Goal: Information Seeking & Learning: Learn about a topic

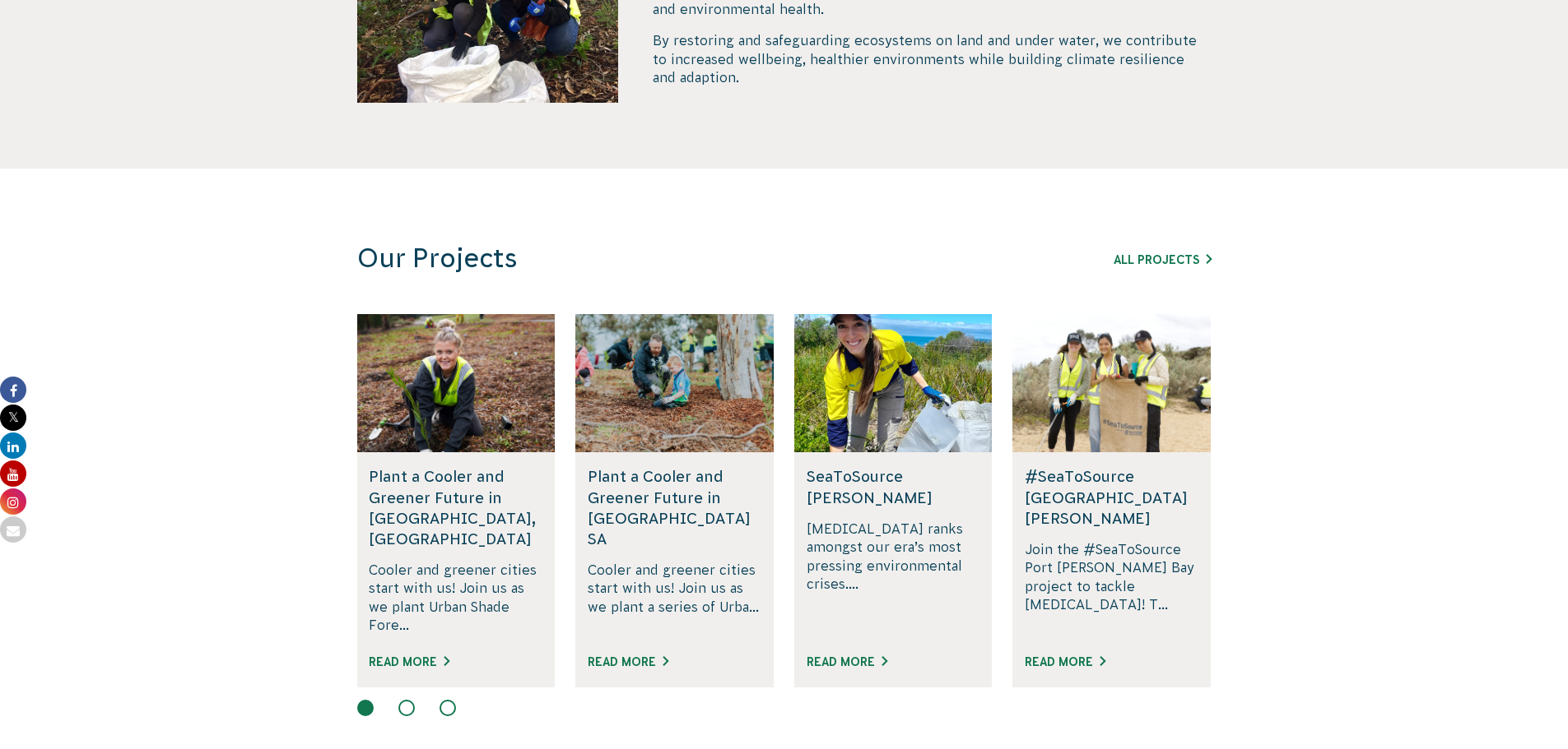
scroll to position [905, 0]
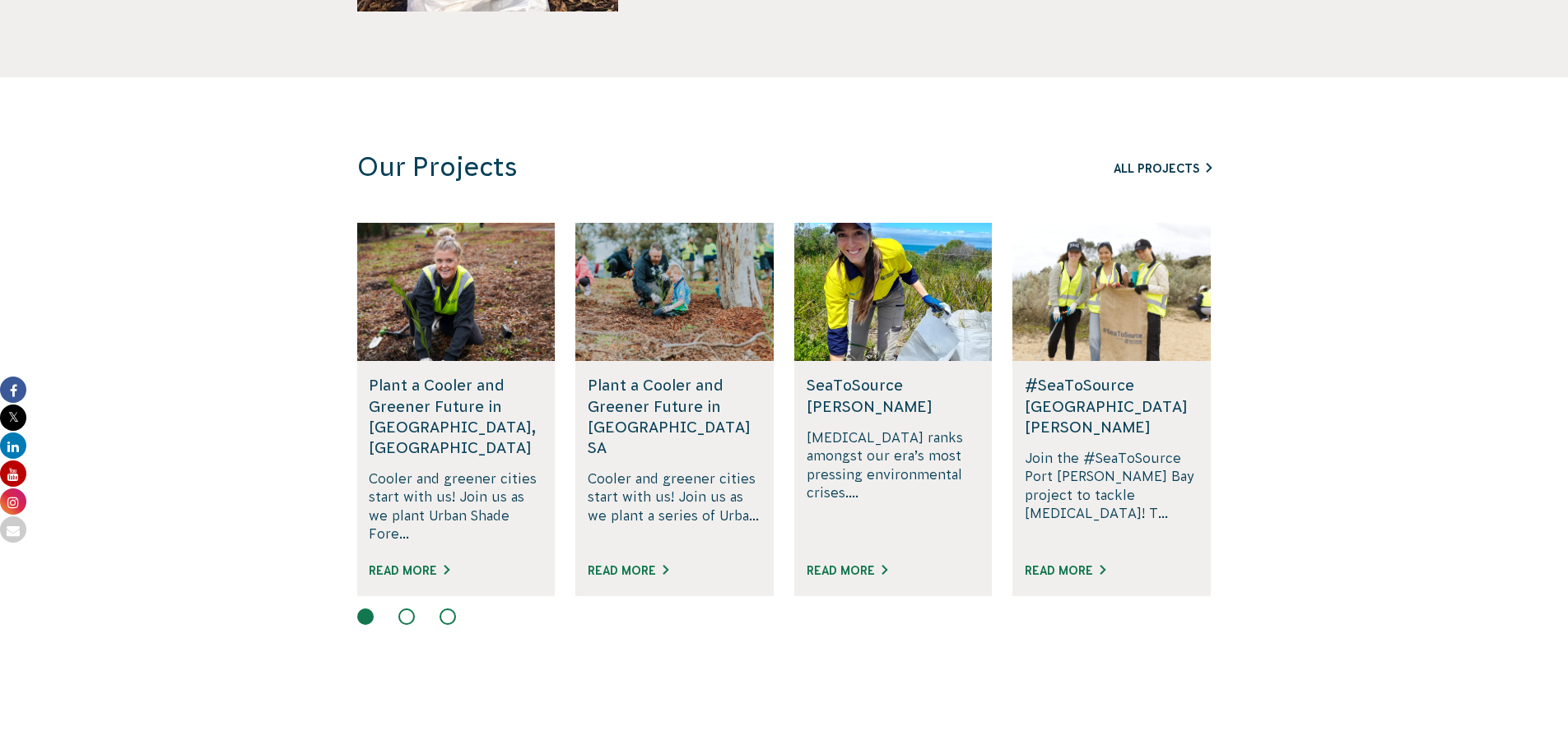
click at [1156, 163] on link "All Projects" at bounding box center [1162, 168] width 98 height 13
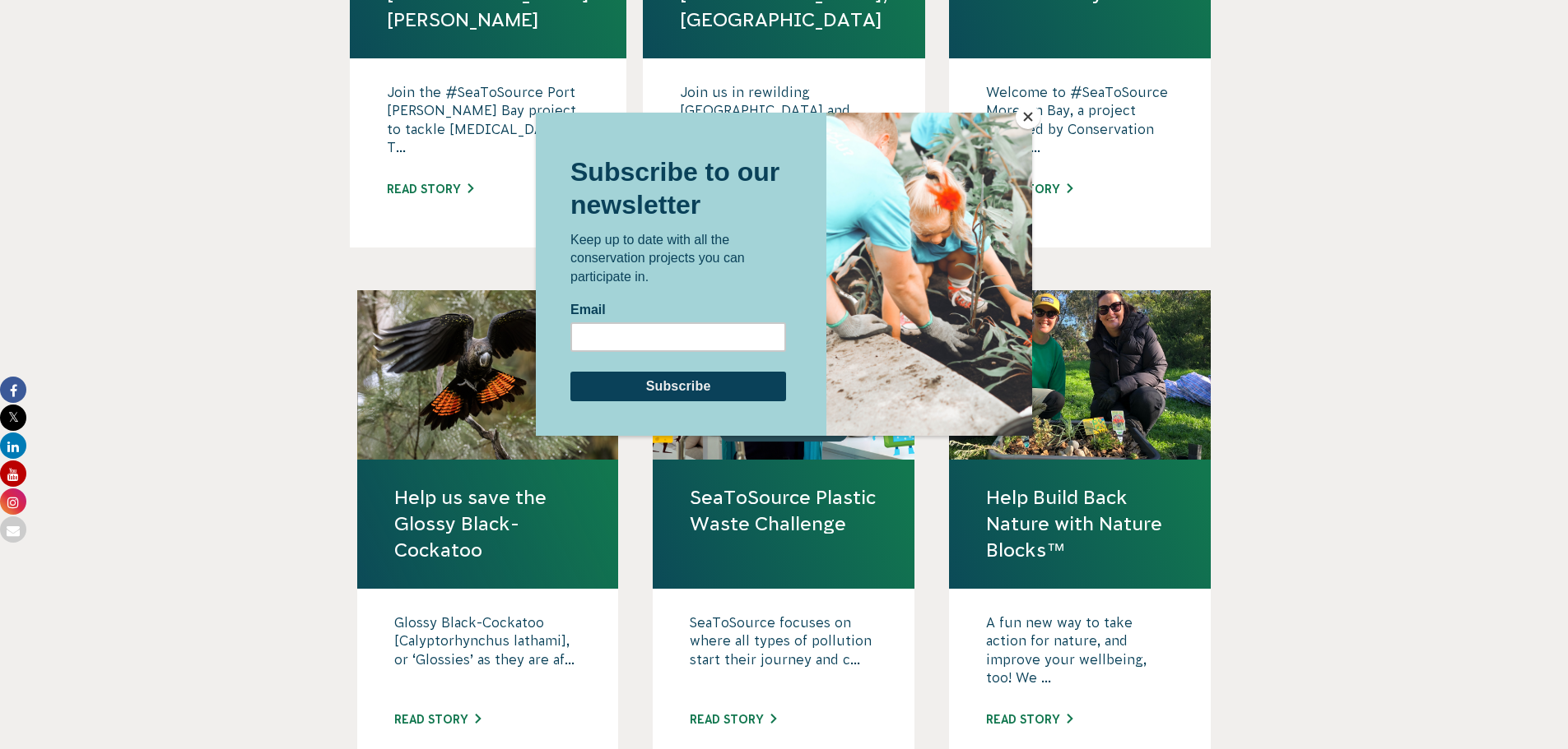
scroll to position [1317, 0]
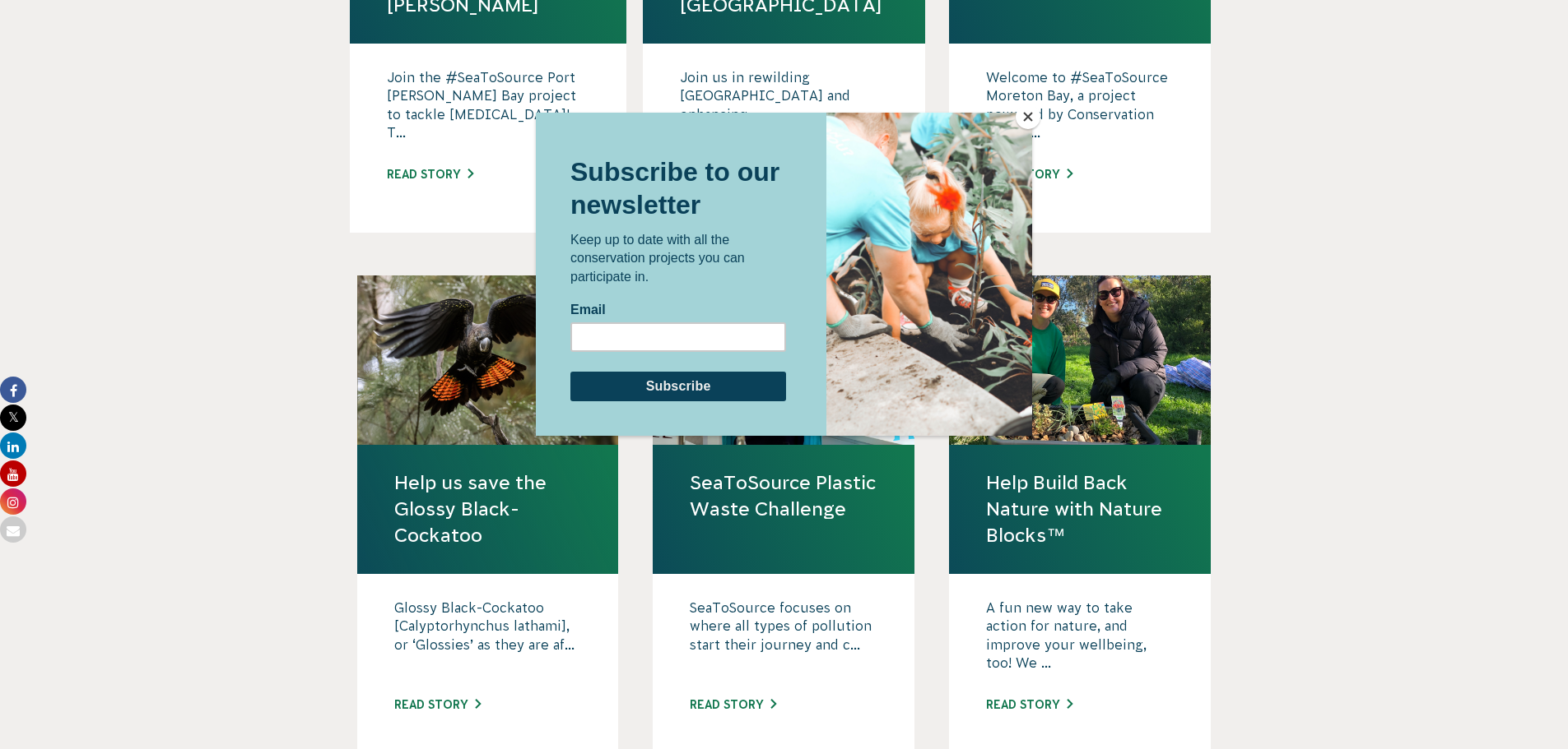
click at [1023, 114] on button "Close" at bounding box center [1028, 117] width 25 height 25
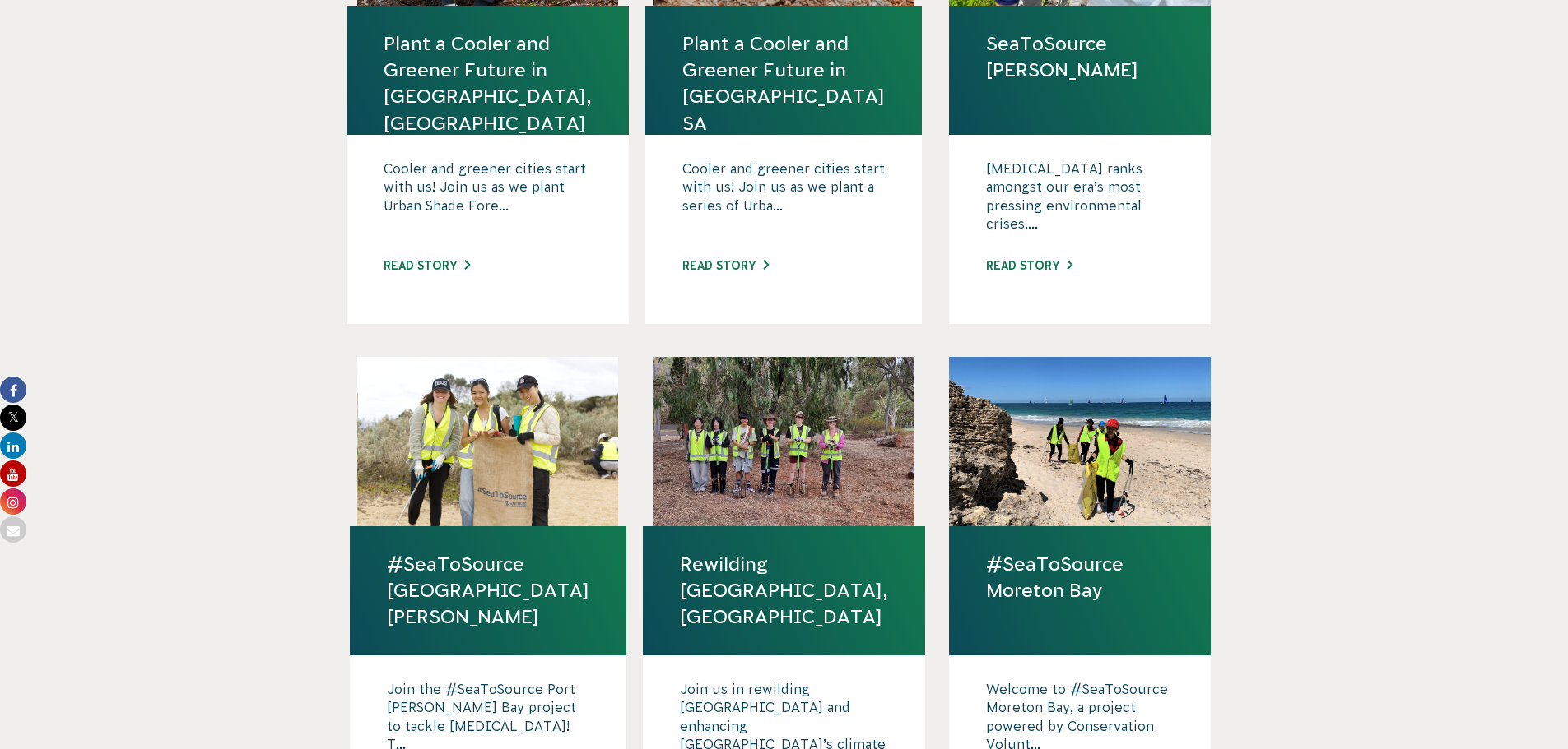
scroll to position [658, 0]
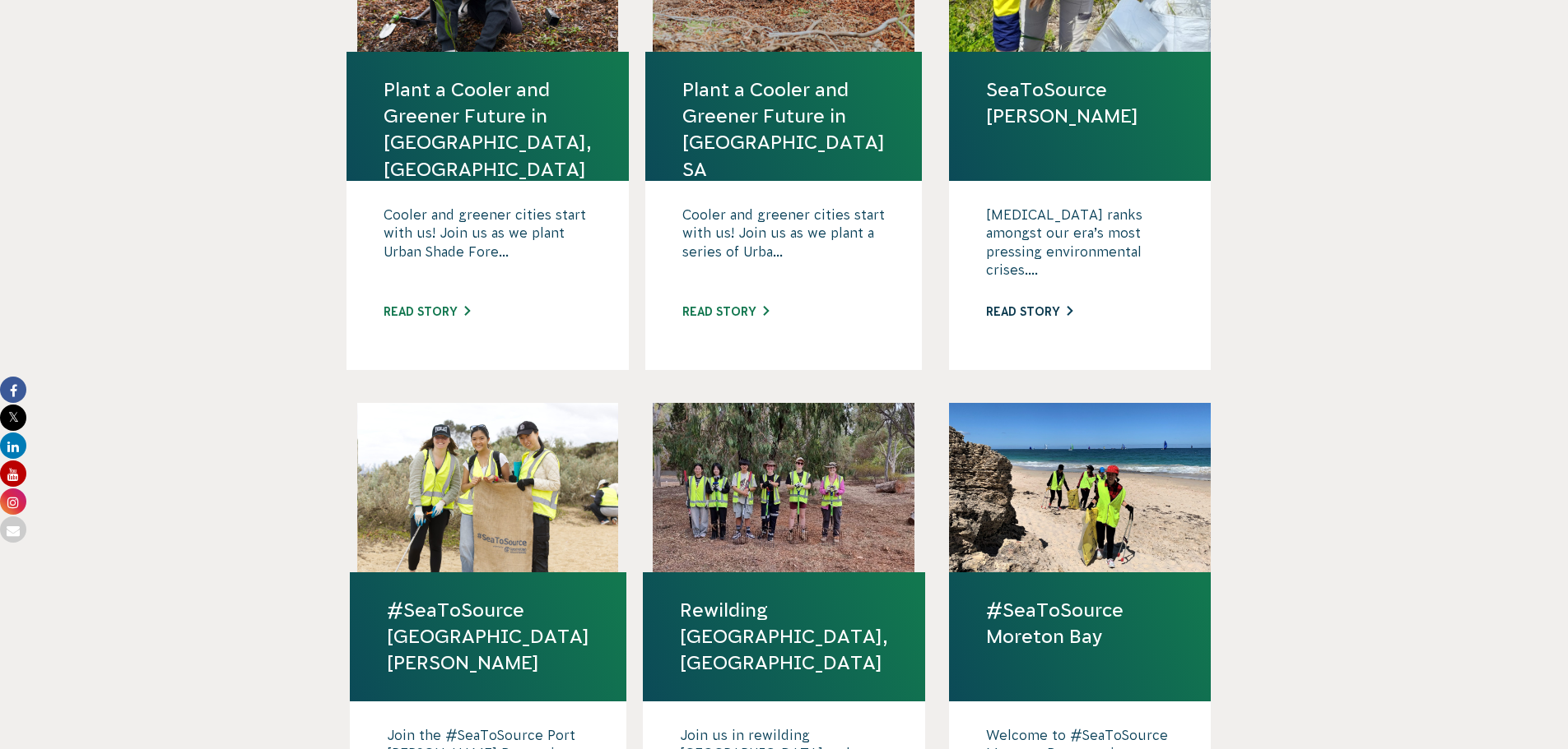
click at [1007, 305] on link "Read story" at bounding box center [1029, 311] width 86 height 13
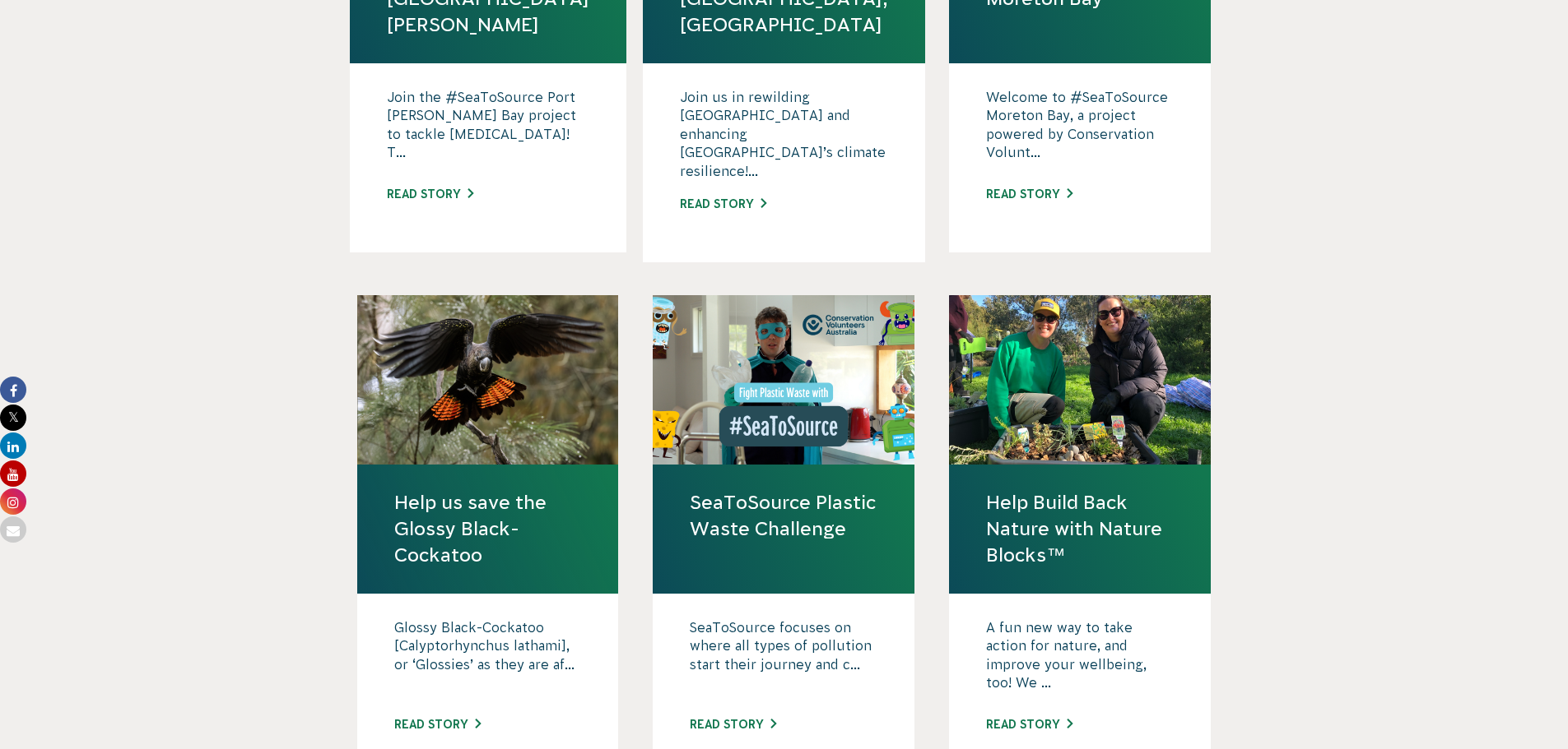
scroll to position [1317, 0]
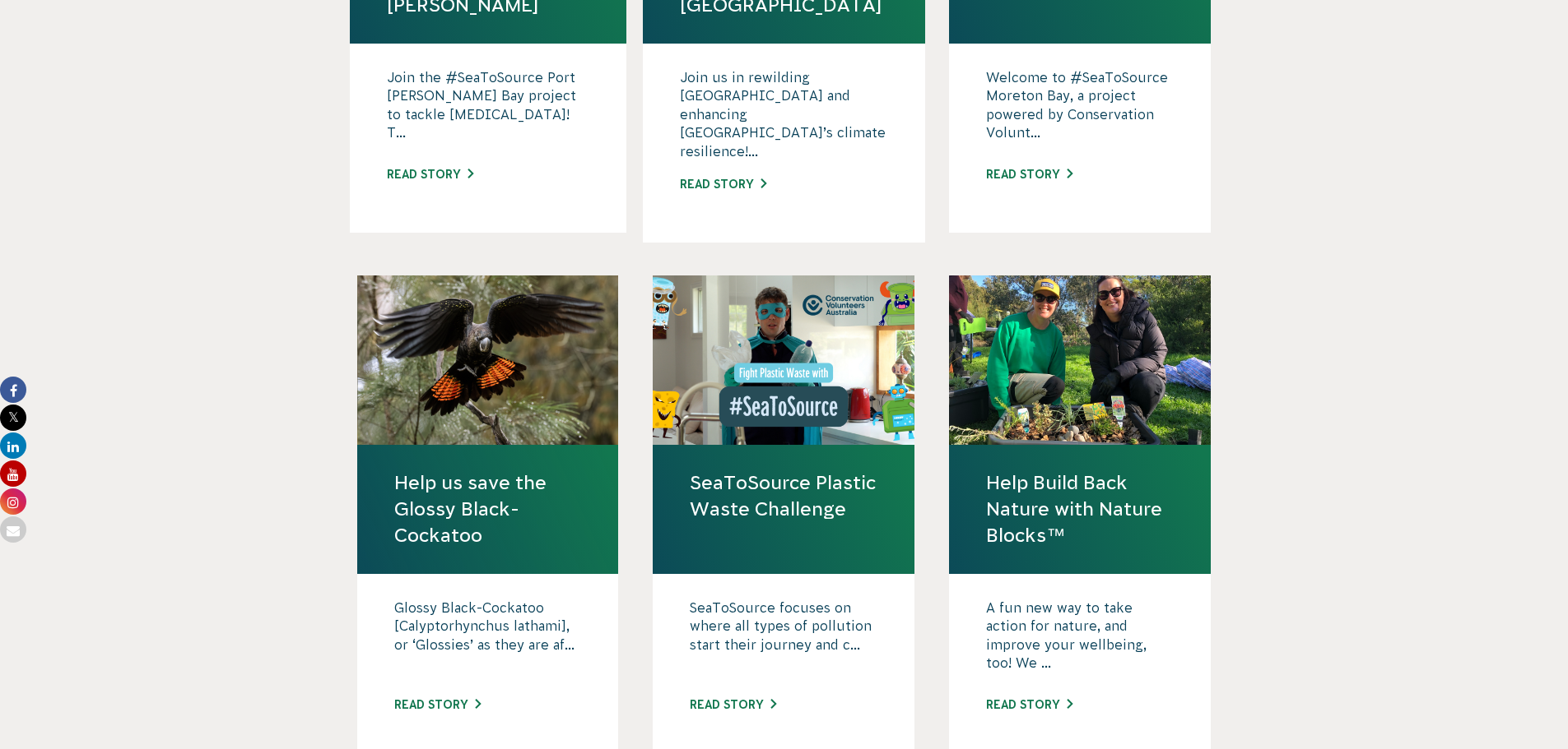
click at [461, 470] on link "Help us save the Glossy Black-Cockatoo" at bounding box center [488, 510] width 188 height 79
click at [750, 483] on link "SeaToSource Plastic Waste Challenge" at bounding box center [783, 496] width 188 height 53
click at [1035, 470] on link "Help Build Back Nature with Nature Blocks™" at bounding box center [1080, 510] width 188 height 79
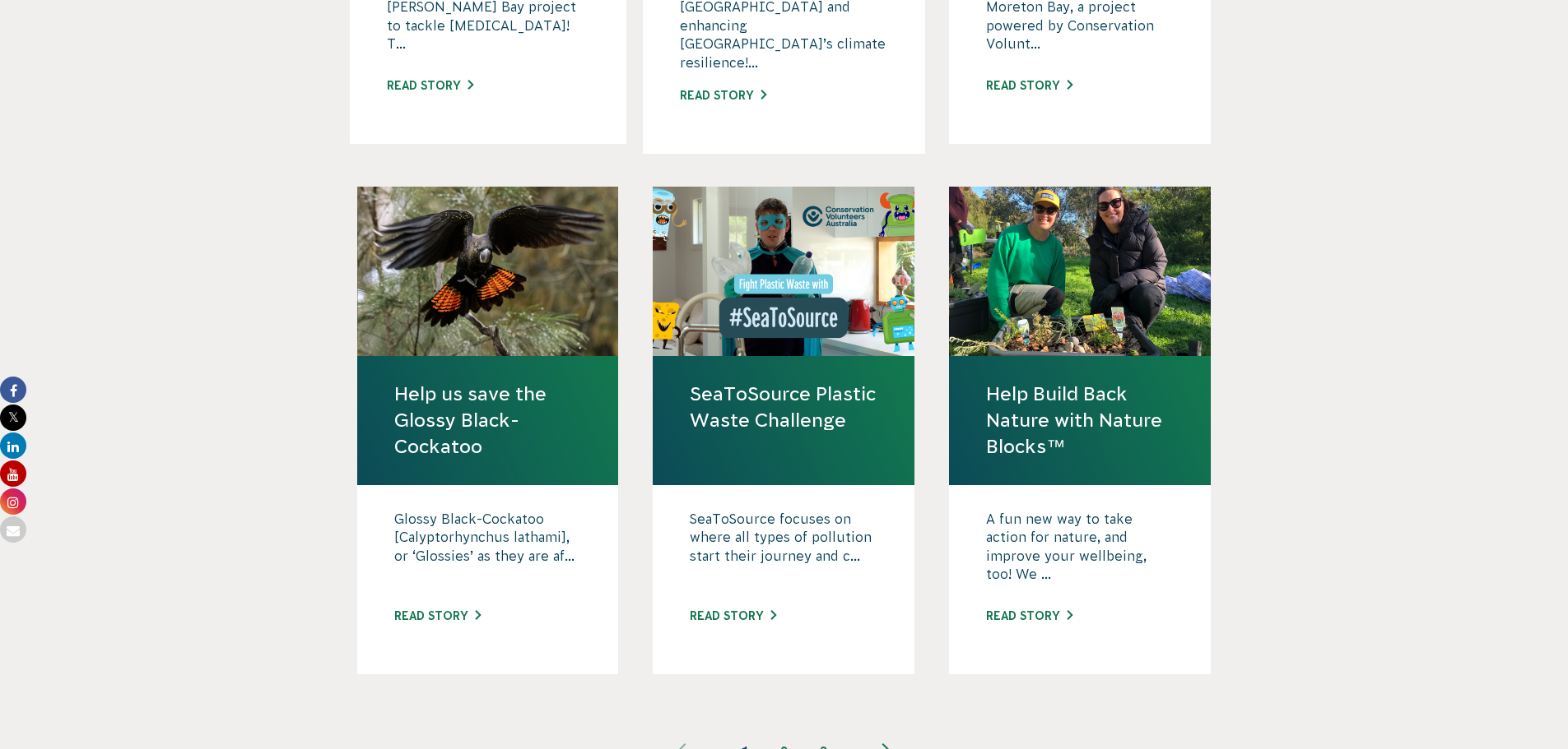
scroll to position [1399, 0]
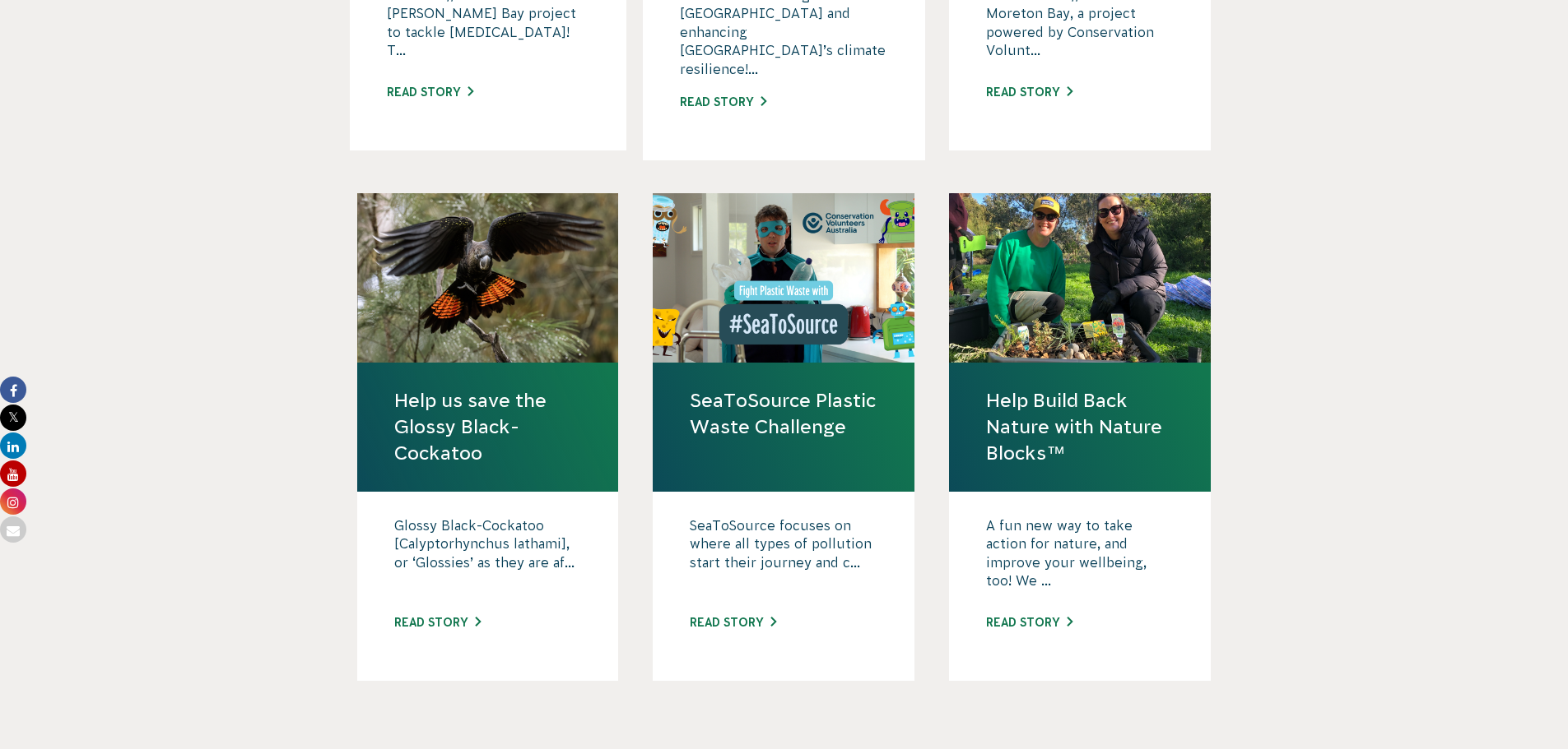
click at [781, 739] on link "2" at bounding box center [785, 759] width 40 height 40
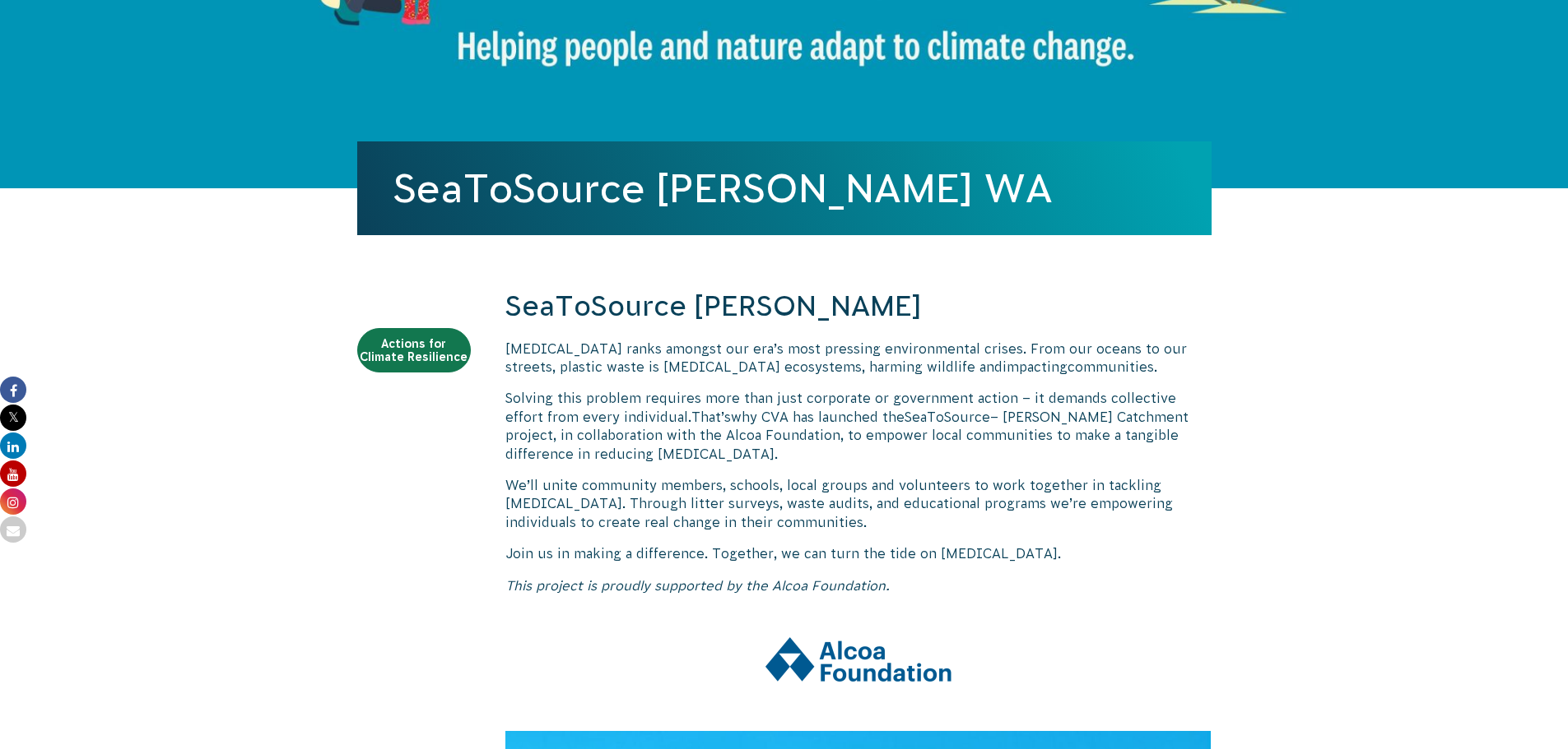
scroll to position [329, 0]
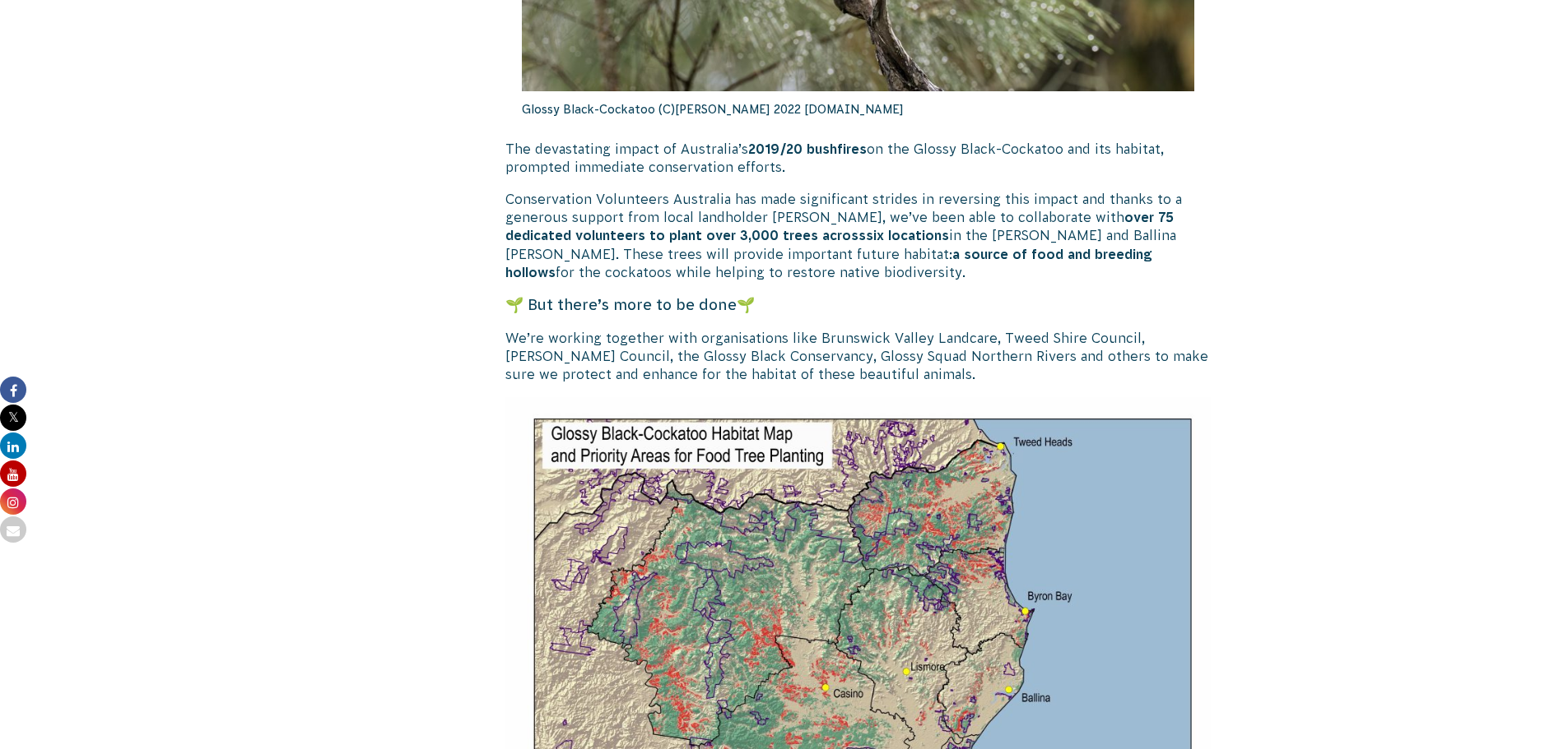
scroll to position [2139, 0]
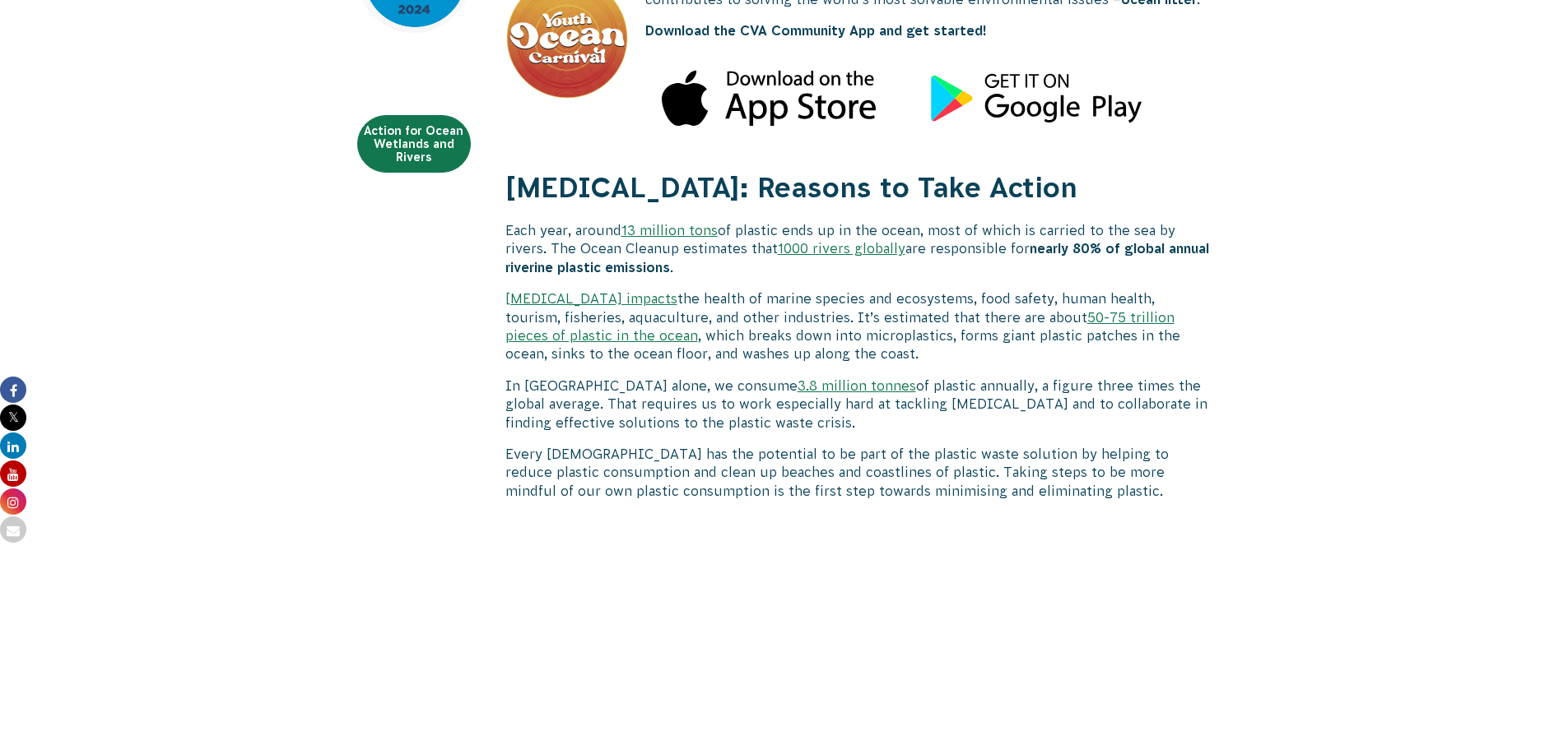
scroll to position [658, 0]
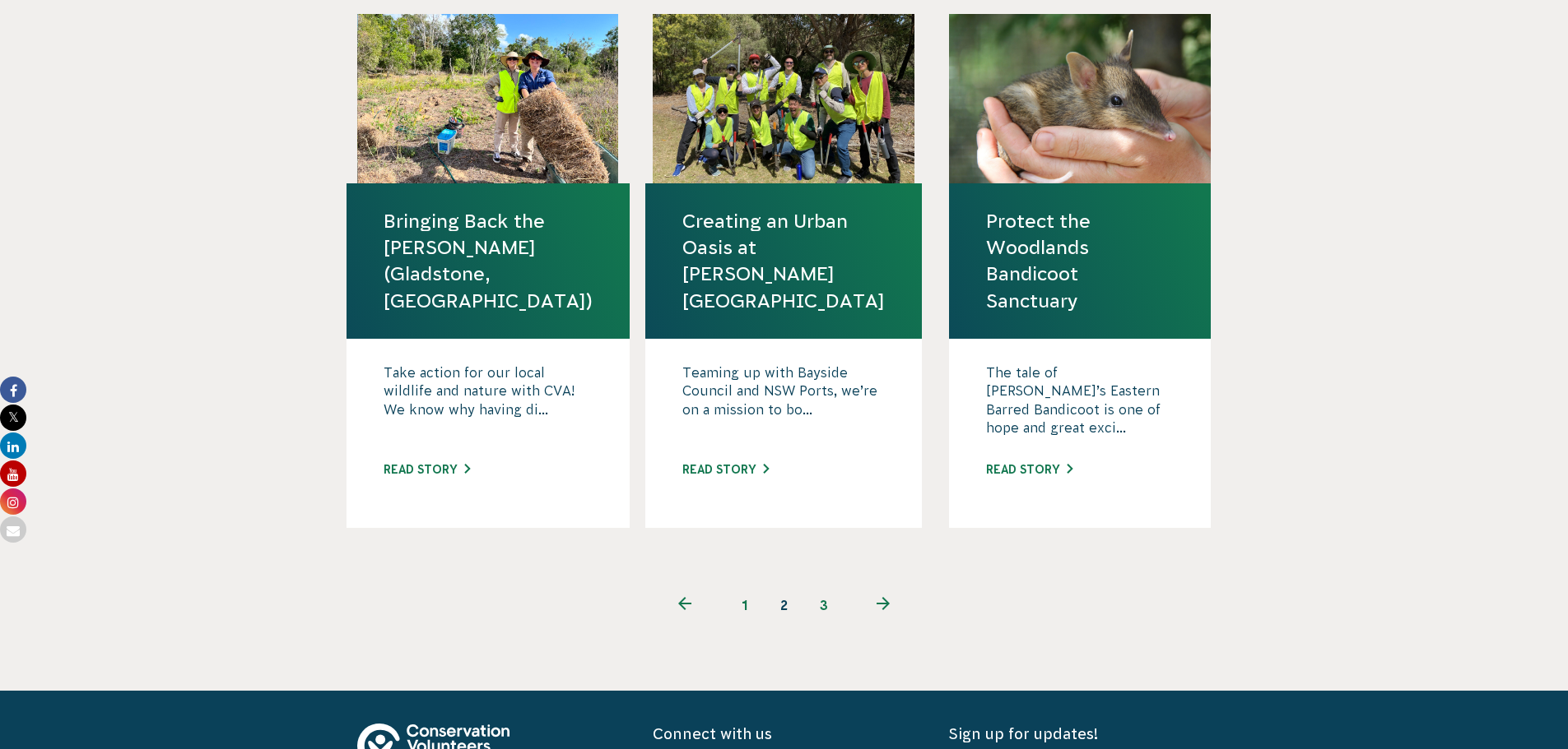
scroll to position [1563, 0]
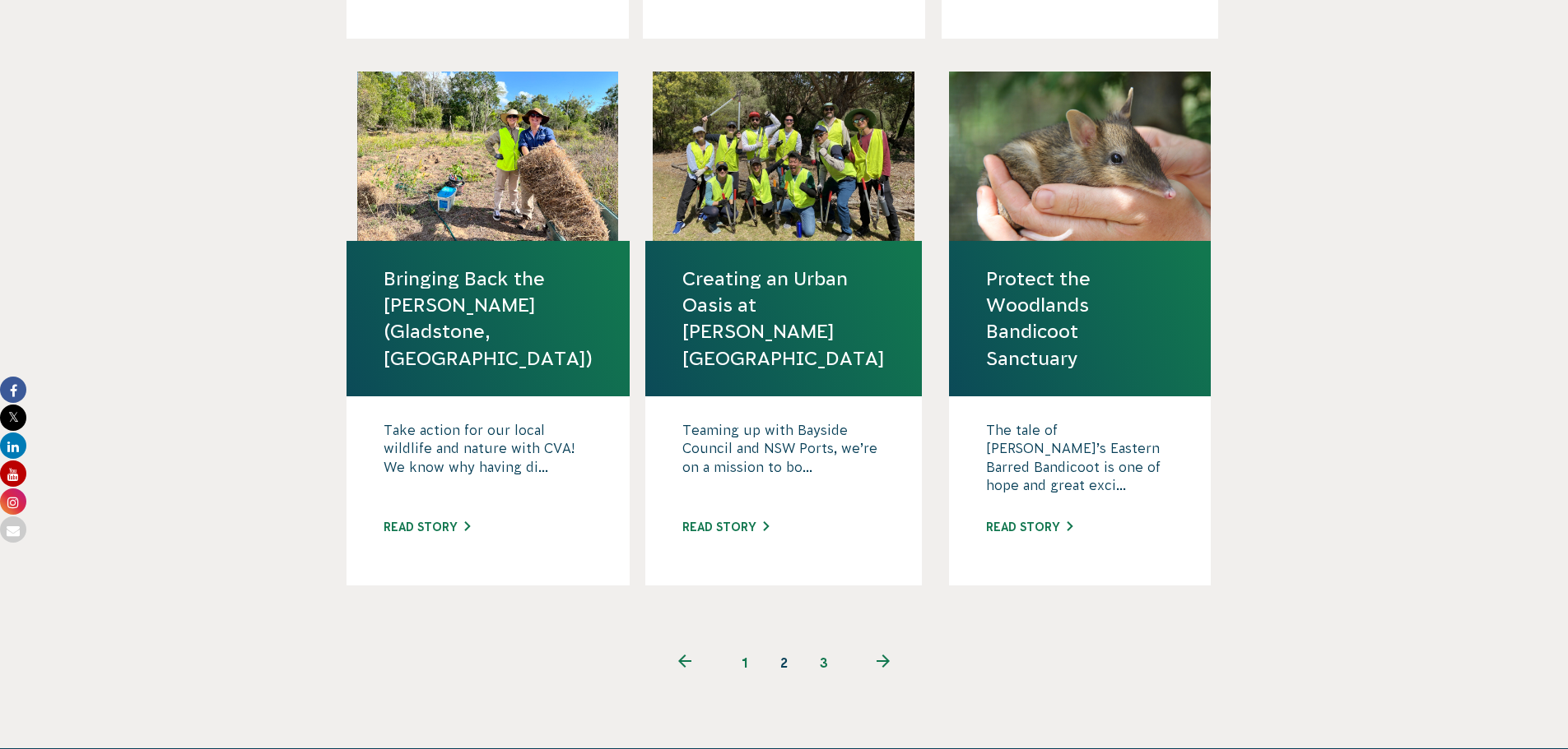
click at [879, 655] on icon "Next page" at bounding box center [883, 661] width 13 height 13
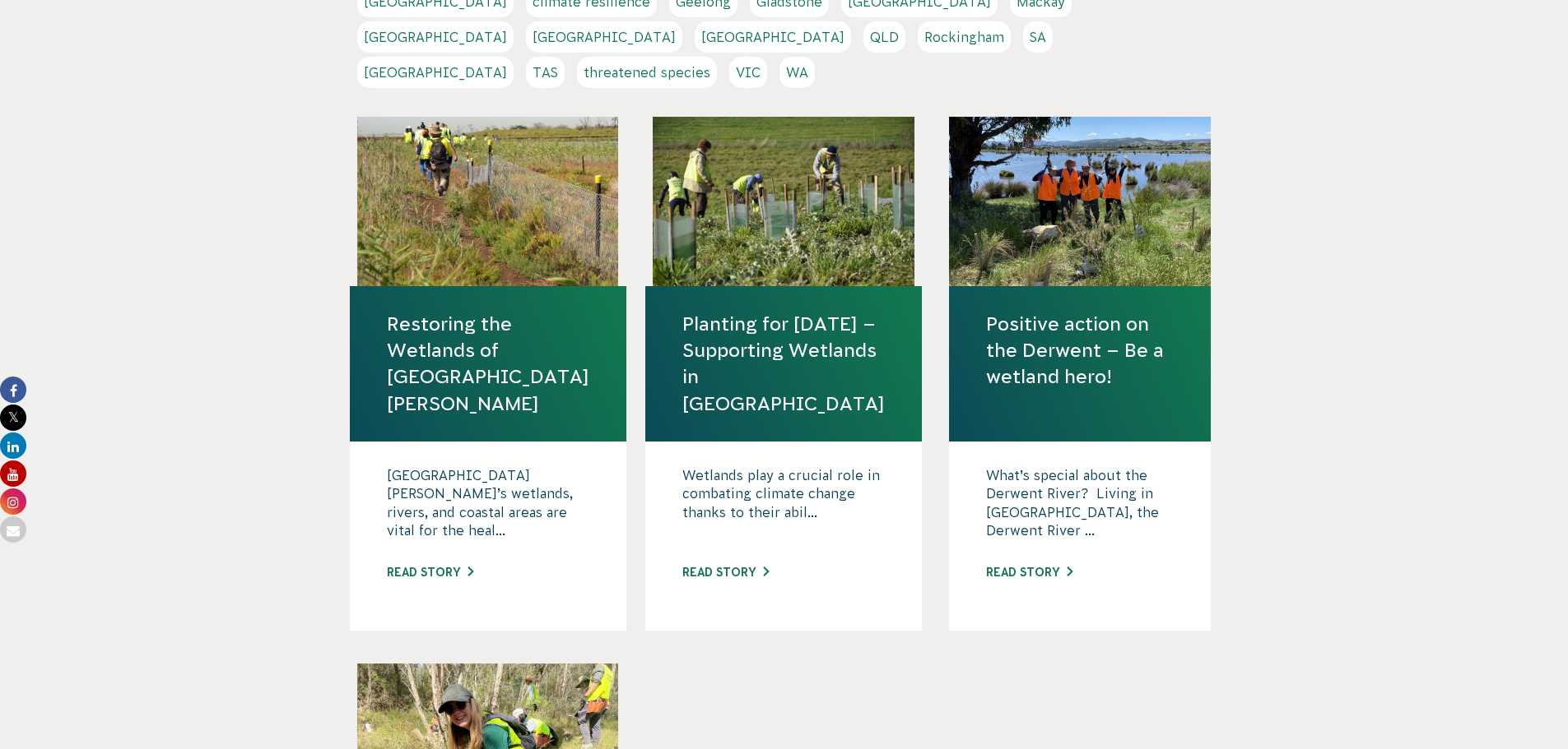
scroll to position [411, 0]
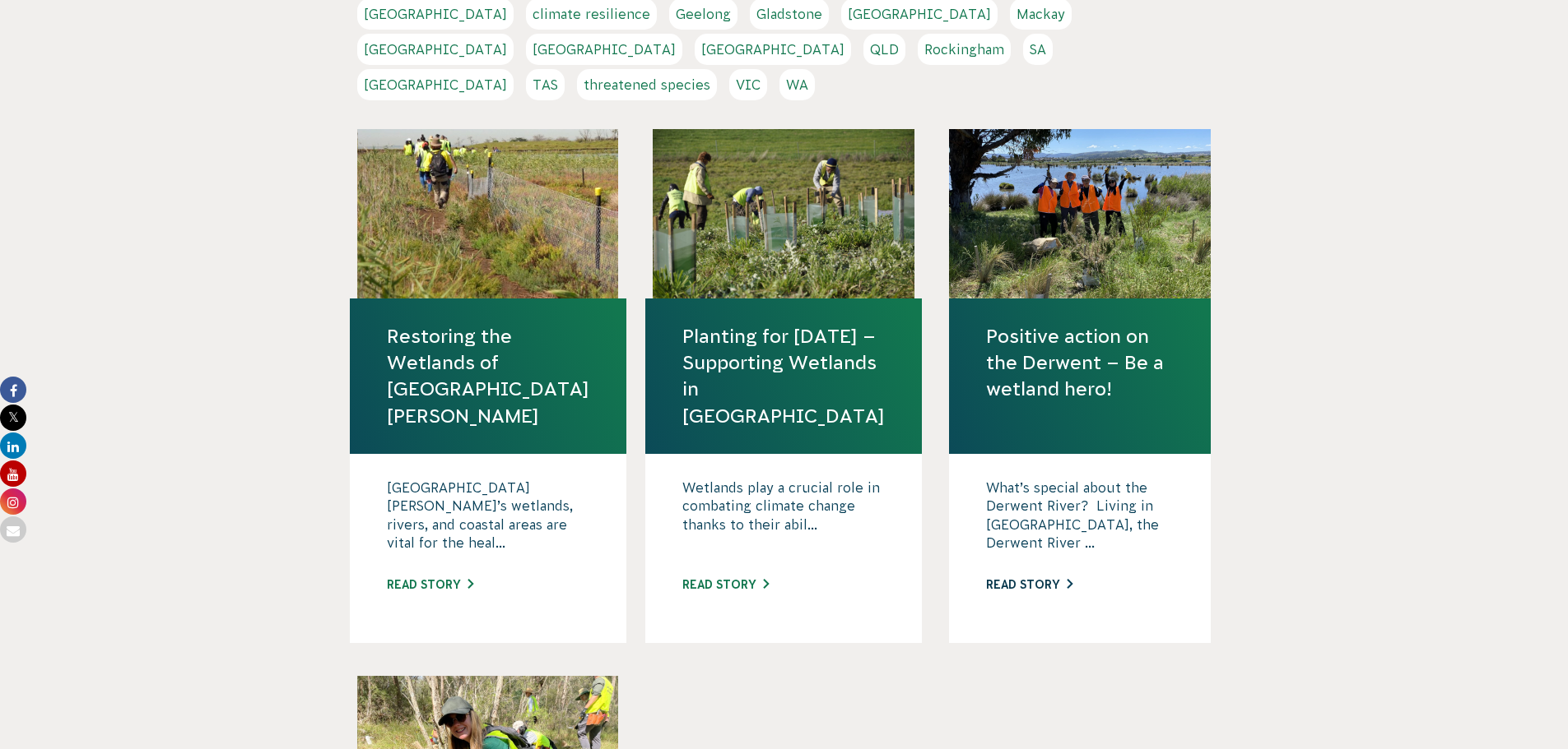
click at [1036, 578] on link "Read story" at bounding box center [1029, 584] width 86 height 13
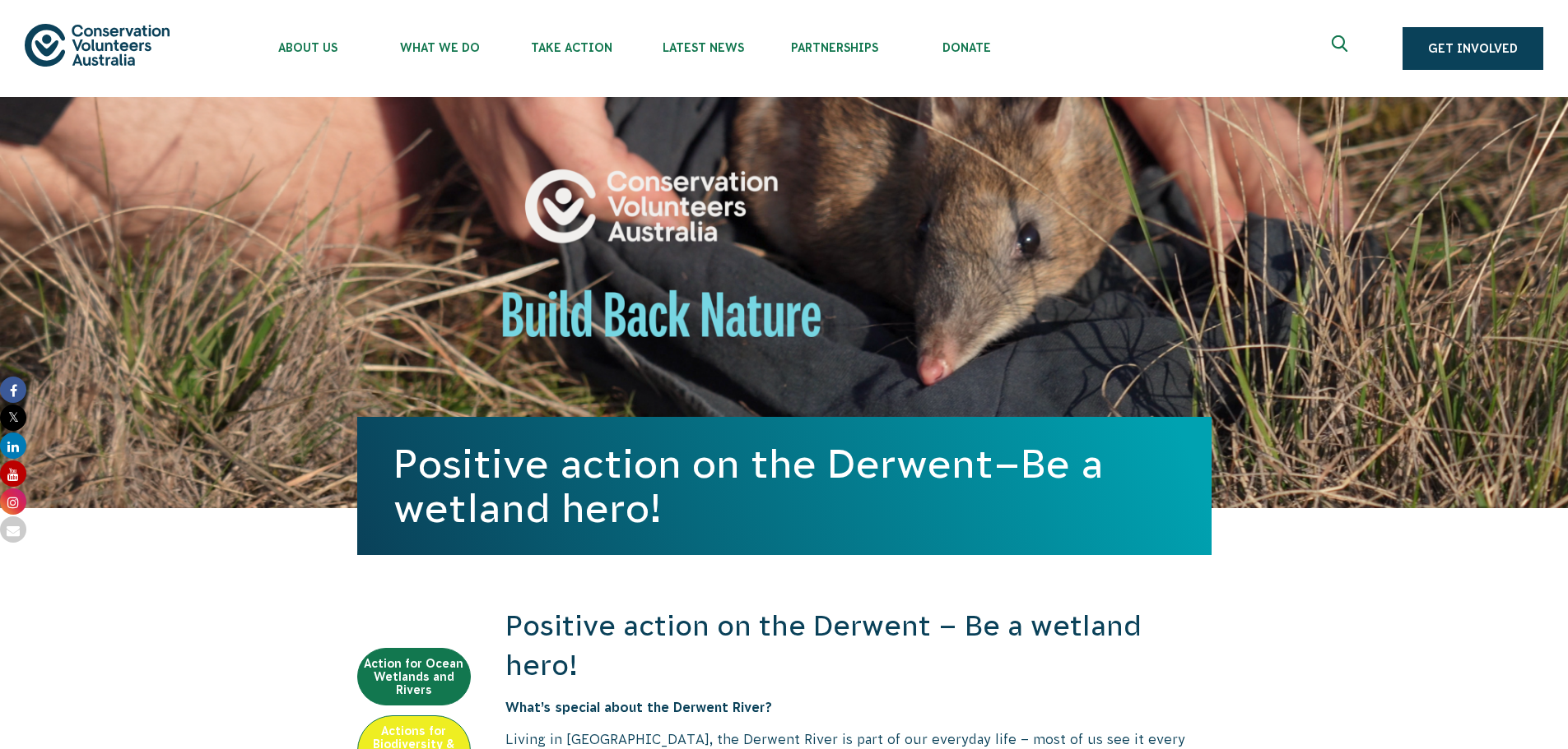
click at [116, 24] on img at bounding box center [98, 45] width 145 height 42
